Goal: Task Accomplishment & Management: Manage account settings

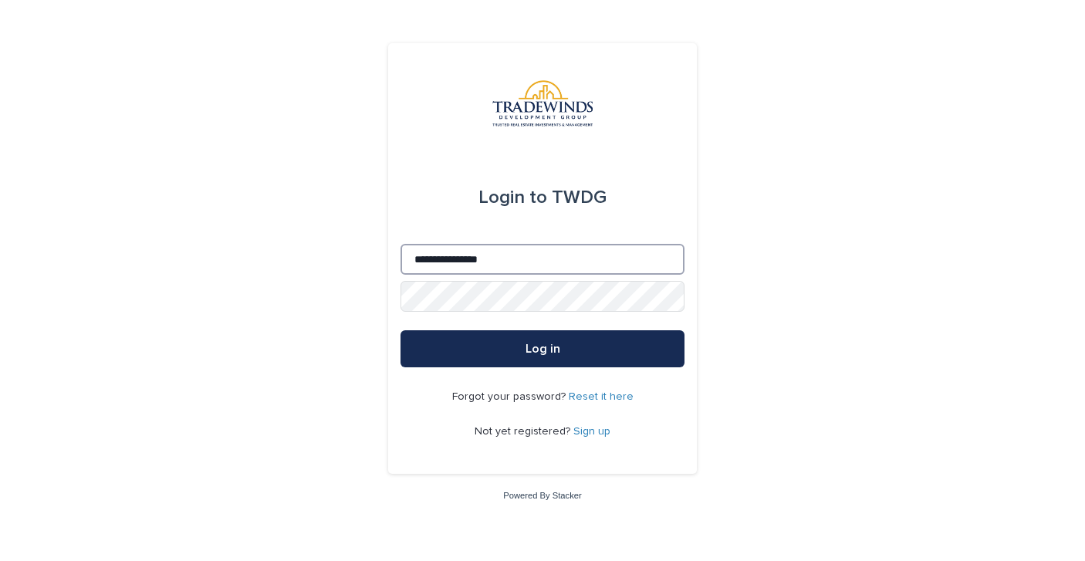
type input "**********"
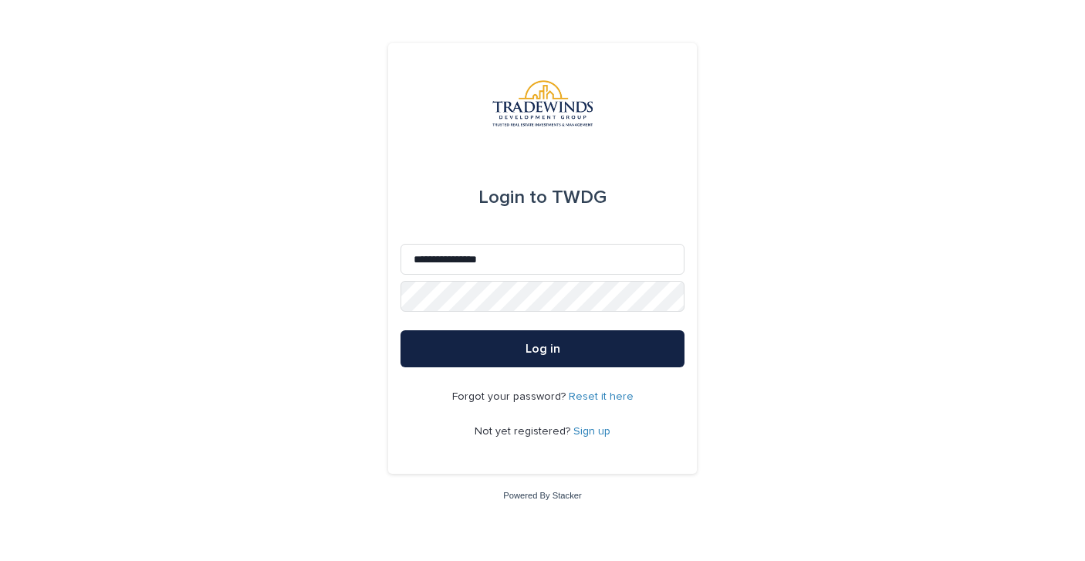
click at [524, 339] on button "Log in" at bounding box center [542, 348] width 284 height 37
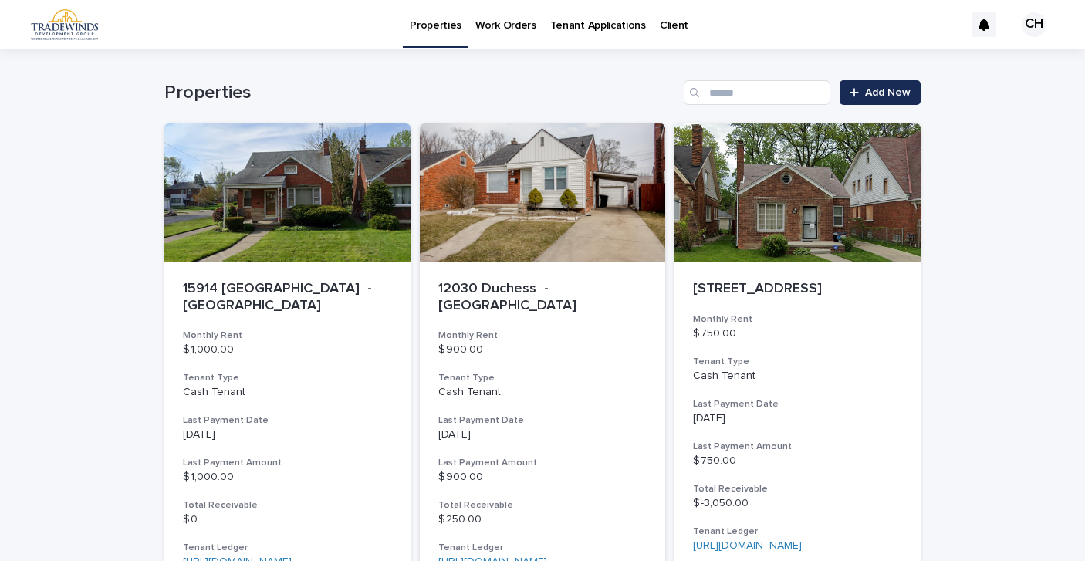
click at [660, 23] on p "Client" at bounding box center [674, 16] width 29 height 32
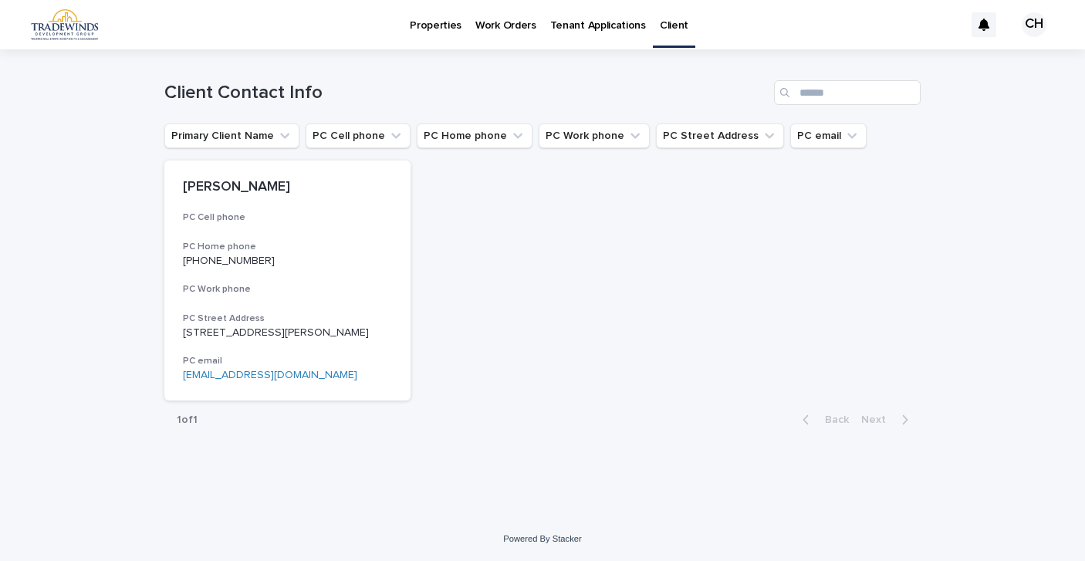
click at [435, 28] on p "Properties" at bounding box center [436, 16] width 52 height 32
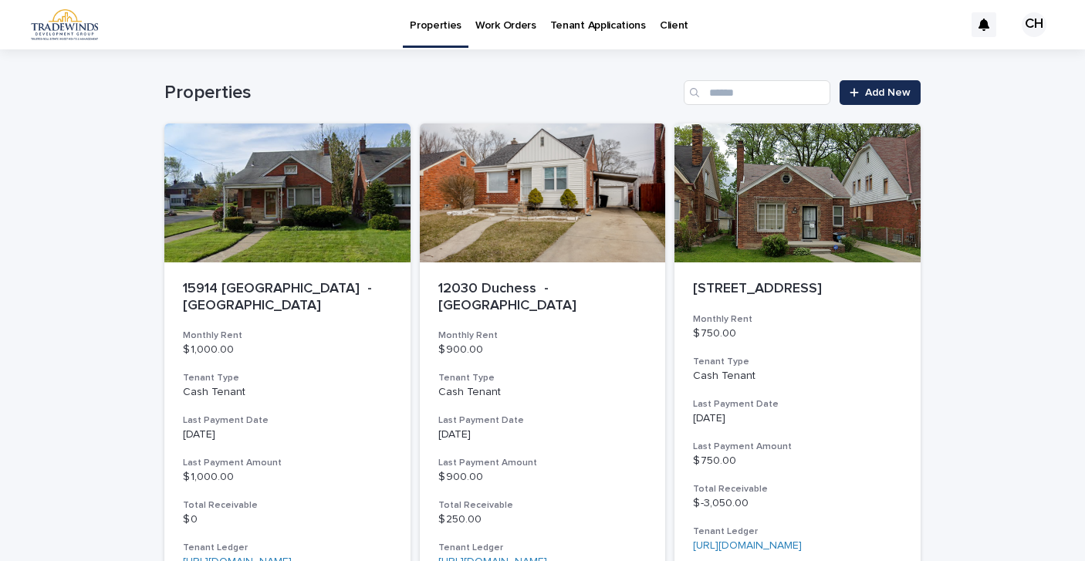
click at [95, 42] on div "Properties Work Orders Tenant Applications Client CH" at bounding box center [542, 24] width 1085 height 49
click at [78, 26] on img at bounding box center [64, 24] width 67 height 31
click at [75, 19] on img at bounding box center [64, 24] width 67 height 31
click at [1038, 23] on div "CH" at bounding box center [1033, 24] width 25 height 25
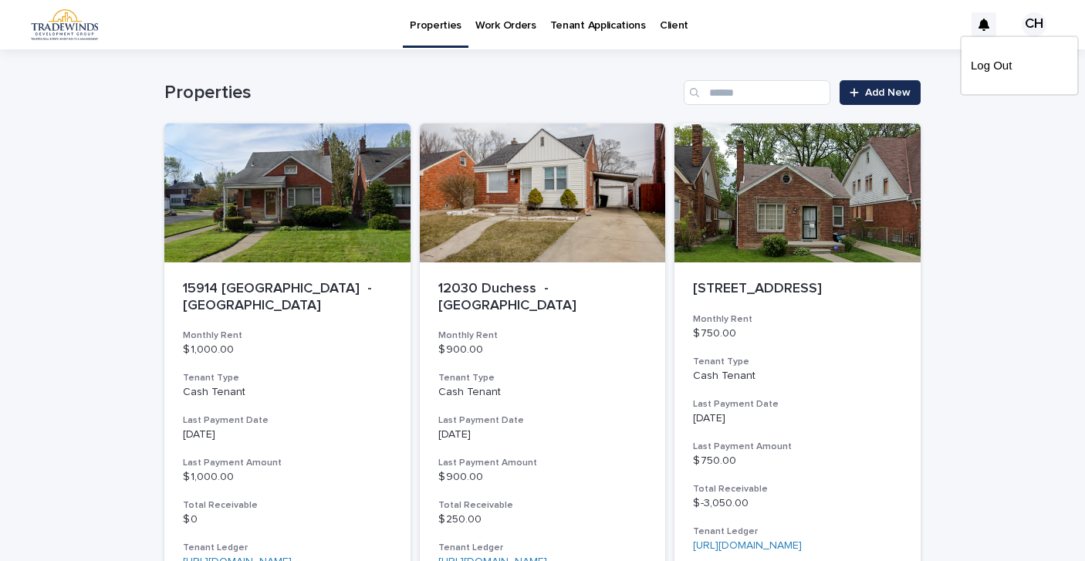
click at [815, 63] on div "Properties Add New" at bounding box center [542, 86] width 756 height 74
click at [445, 23] on div at bounding box center [542, 24] width 1085 height 49
click at [447, 29] on p "Properties" at bounding box center [436, 16] width 52 height 32
click at [81, 23] on img at bounding box center [64, 24] width 67 height 31
click at [84, 32] on img at bounding box center [64, 24] width 67 height 31
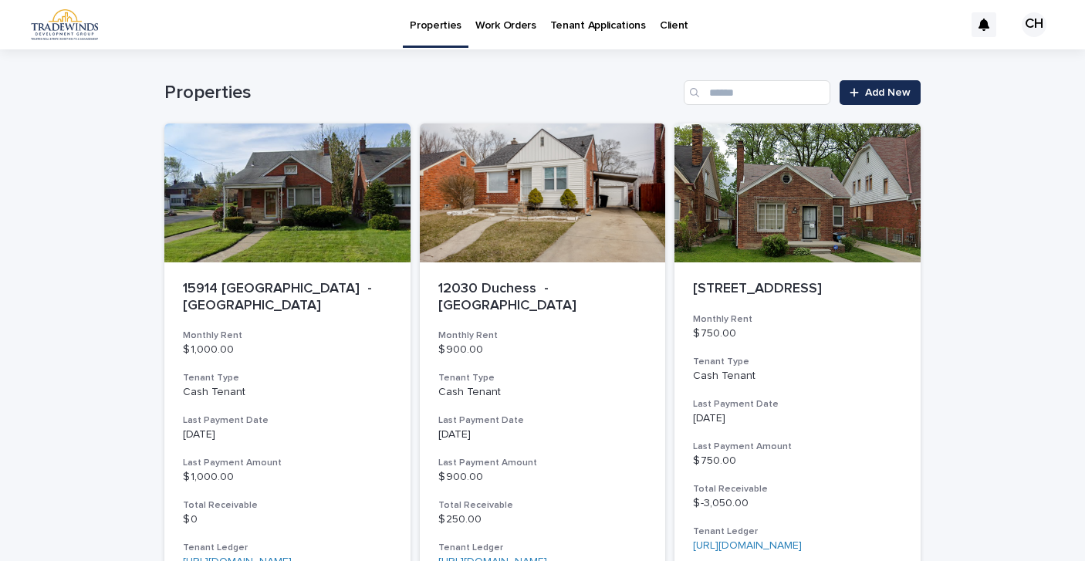
click at [84, 32] on img at bounding box center [64, 24] width 67 height 31
